Goal: Task Accomplishment & Management: Use online tool/utility

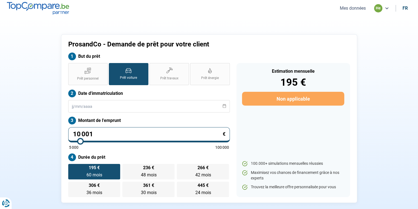
click at [188, 52] on label "But du prêt" at bounding box center [148, 56] width 161 height 8
click at [104, 105] on input "text" at bounding box center [148, 106] width 161 height 12
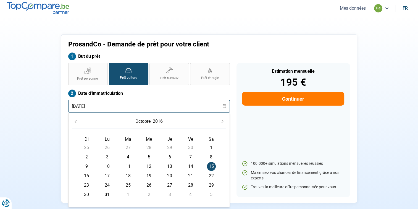
type input "[DATE]"
click at [212, 165] on span "15" at bounding box center [211, 166] width 9 height 9
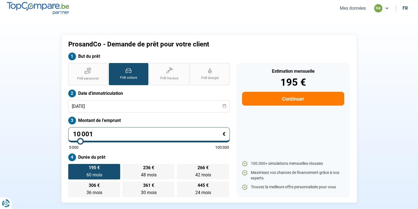
click at [93, 136] on input "10 001" at bounding box center [148, 134] width 161 height 15
type input "1 000"
type input "5000"
type input "100"
type input "5000"
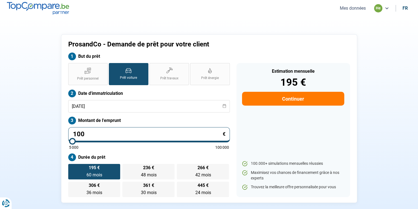
type input "10"
type input "5000"
type input "1"
type input "5000"
type input "0"
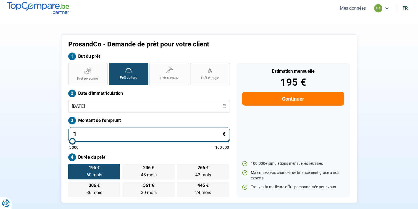
type input "5000"
type input "7"
type input "5000"
type input "71"
type input "5000"
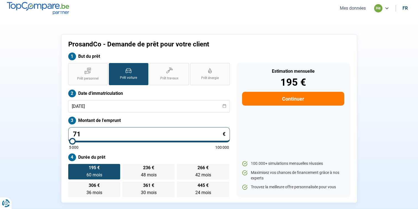
type input "710"
type input "5000"
type input "7 102"
type input "7000"
type input "71 029"
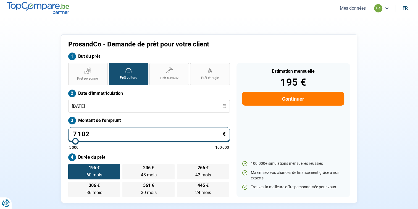
type input "71000"
type input "7 102"
type input "7000"
type input "710"
type input "5000"
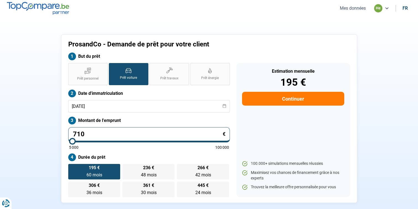
type input "7 103"
type input "7000"
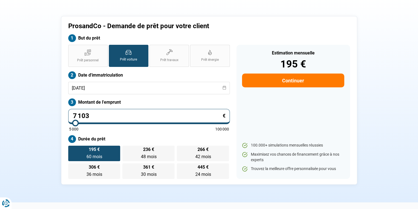
scroll to position [28, 0]
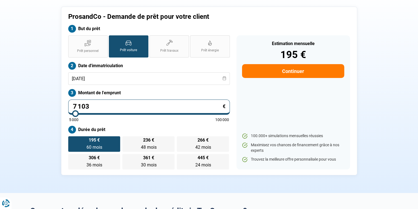
type input "7 103"
click at [151, 118] on div "5 000 100 000" at bounding box center [149, 120] width 160 height 4
type input "7000"
radio input "true"
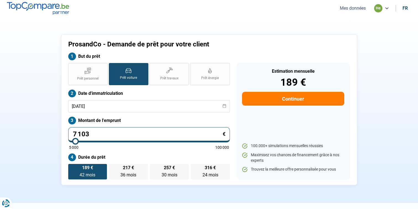
scroll to position [0, 0]
click at [267, 5] on nav "Mes données he fr" at bounding box center [209, 8] width 418 height 17
click at [330, 64] on div "Estimation mensuelle 189 € Continuer 100.000+ simulations mensuelles réussies M…" at bounding box center [292, 121] width 113 height 116
click at [330, 66] on div "Estimation mensuelle 189 € Continuer 100.000+ simulations mensuelles réussies M…" at bounding box center [292, 121] width 113 height 116
drag, startPoint x: 209, startPoint y: 45, endPoint x: 216, endPoint y: 44, distance: 6.7
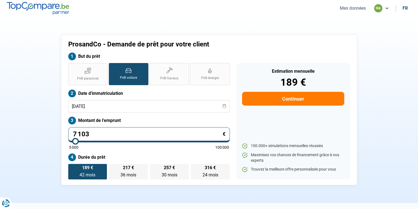
click at [216, 44] on h1 "ProsandCo - Demande de prêt pour votre client" at bounding box center [172, 44] width 209 height 8
click at [77, 134] on input "7 103" at bounding box center [148, 134] width 161 height 15
type input "78 103"
type input "78000"
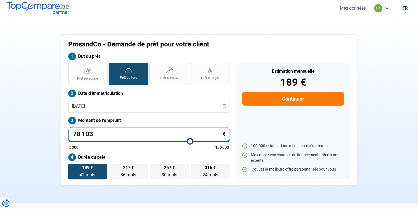
click at [74, 136] on input "78 103" at bounding box center [148, 134] width 161 height 15
click at [75, 136] on input "78 103" at bounding box center [148, 134] width 161 height 15
type input "8 103"
type input "8000"
type input "8 103"
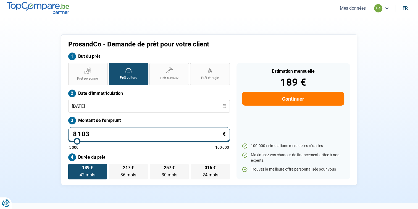
type input "8000"
radio input "false"
click at [130, 185] on div "ProsandCo - Demande de prêt pour votre client But du prêt Prêt personnel Prêt v…" at bounding box center [209, 109] width 296 height 151
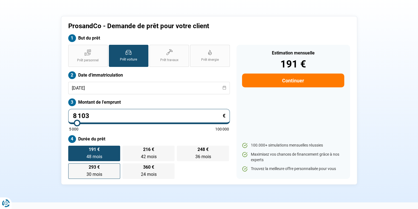
scroll to position [28, 0]
